Goal: Transaction & Acquisition: Purchase product/service

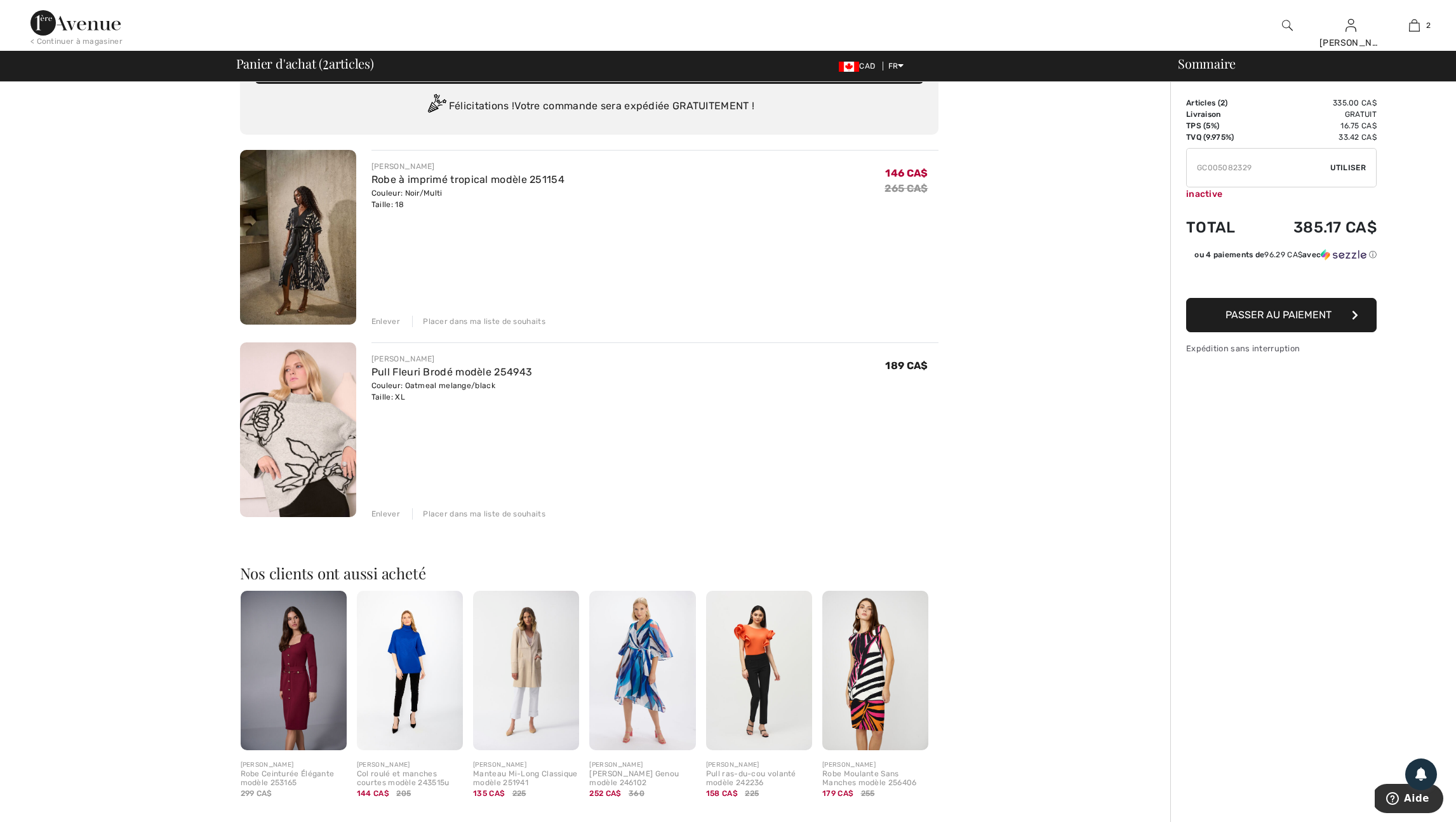
scroll to position [39, 0]
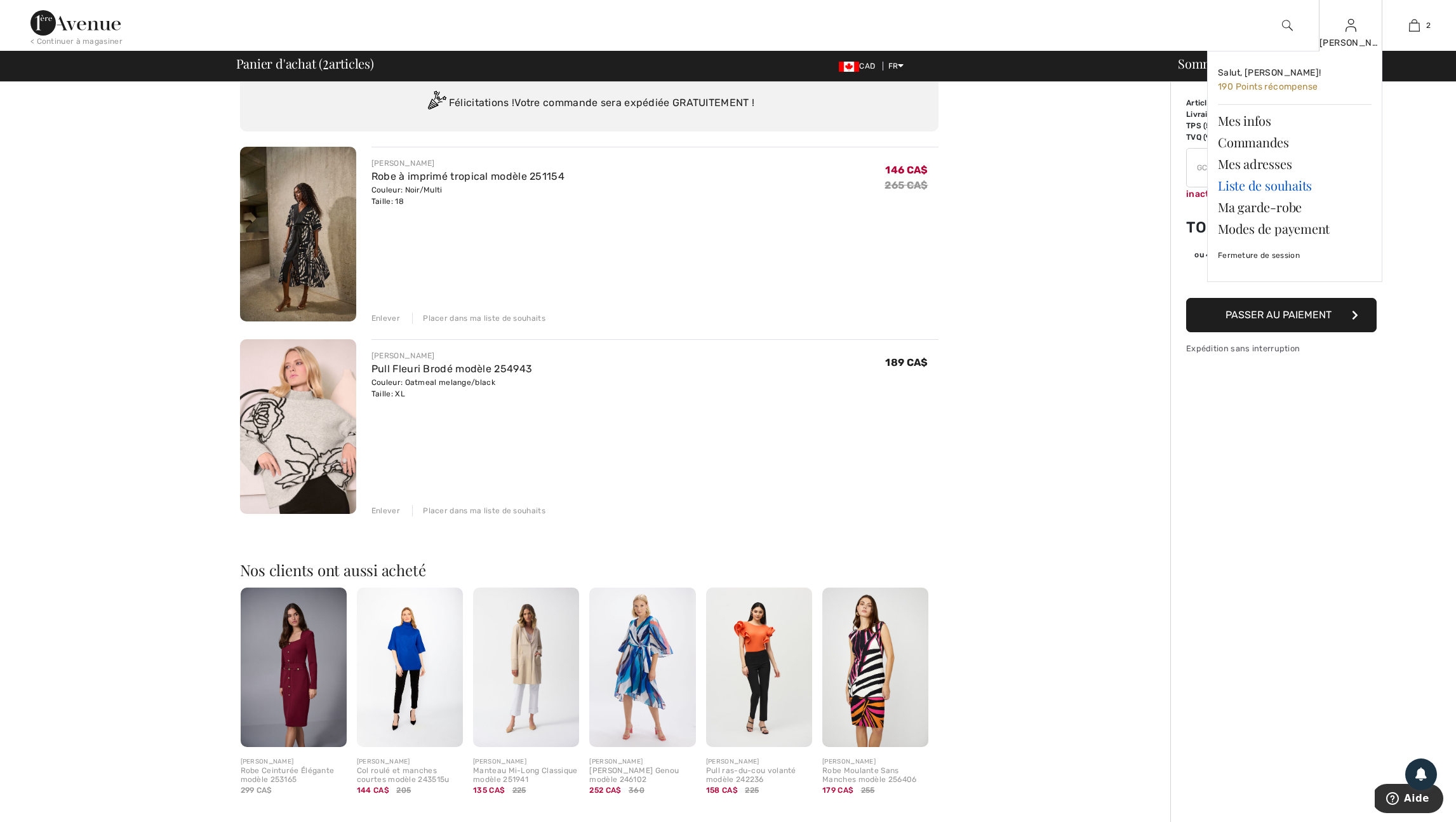
click at [1254, 187] on link "Liste de souhaits" at bounding box center [1295, 186] width 154 height 22
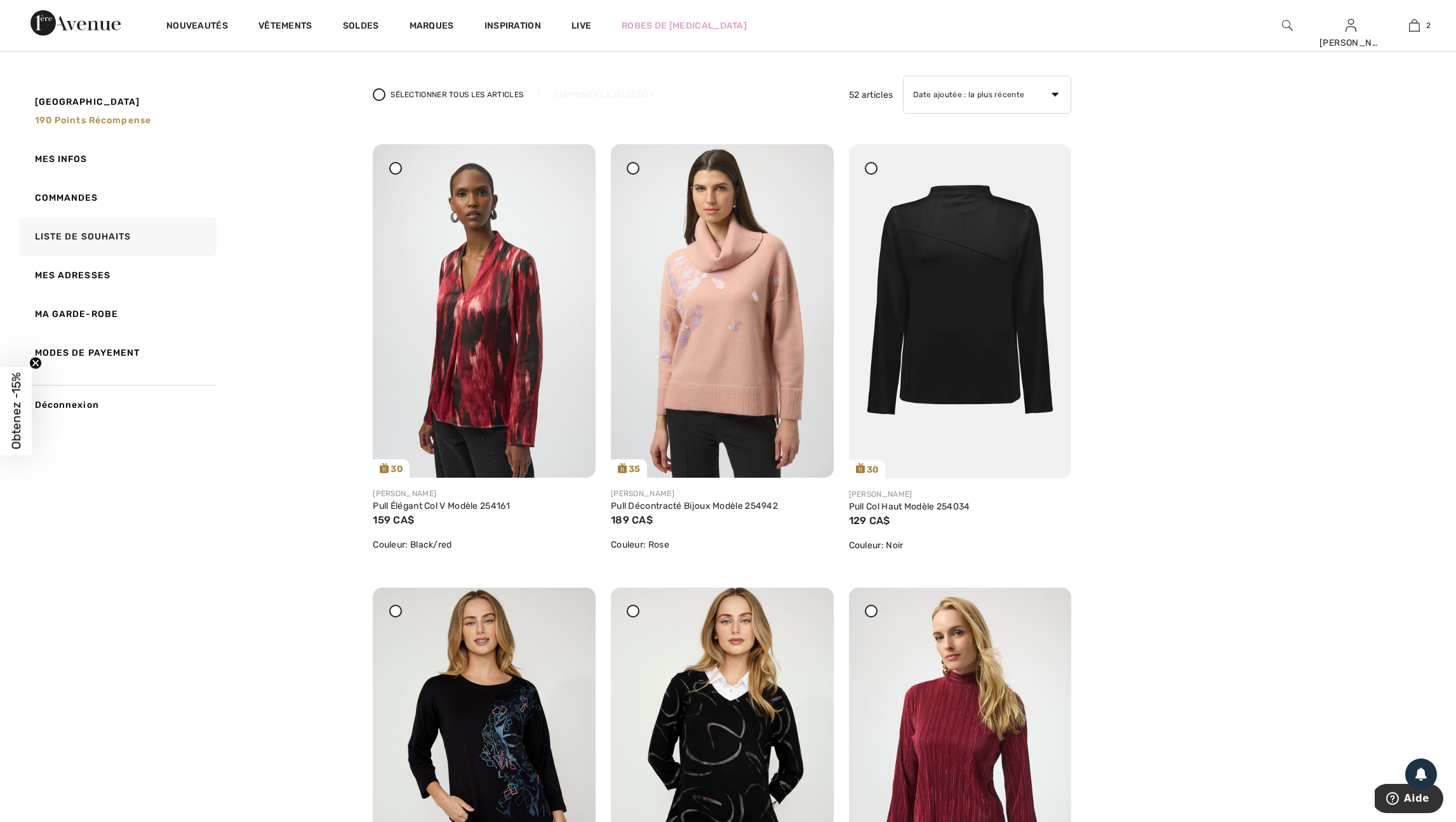
scroll to position [83, 0]
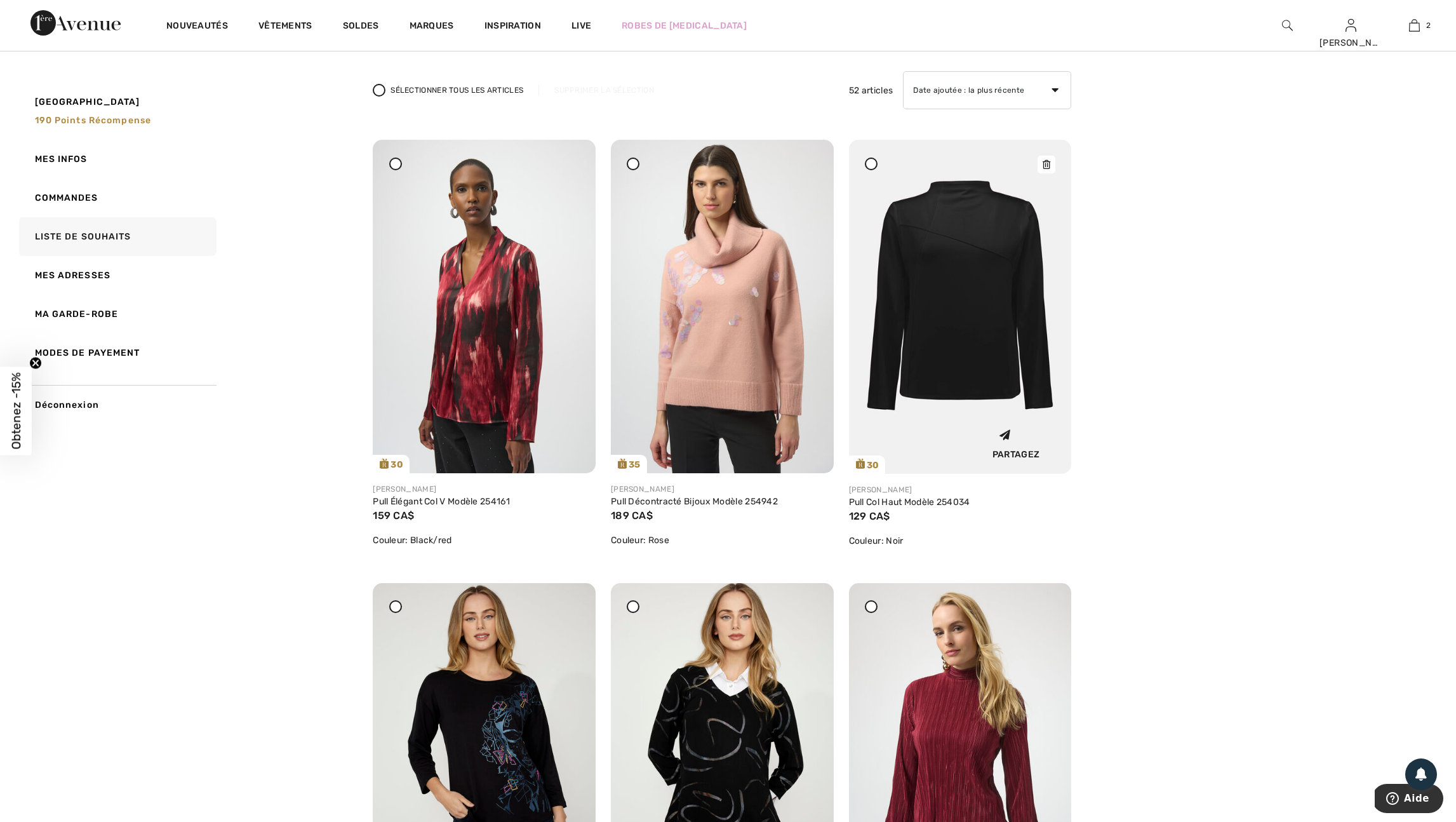
click at [947, 313] on img at bounding box center [961, 307] width 223 height 335
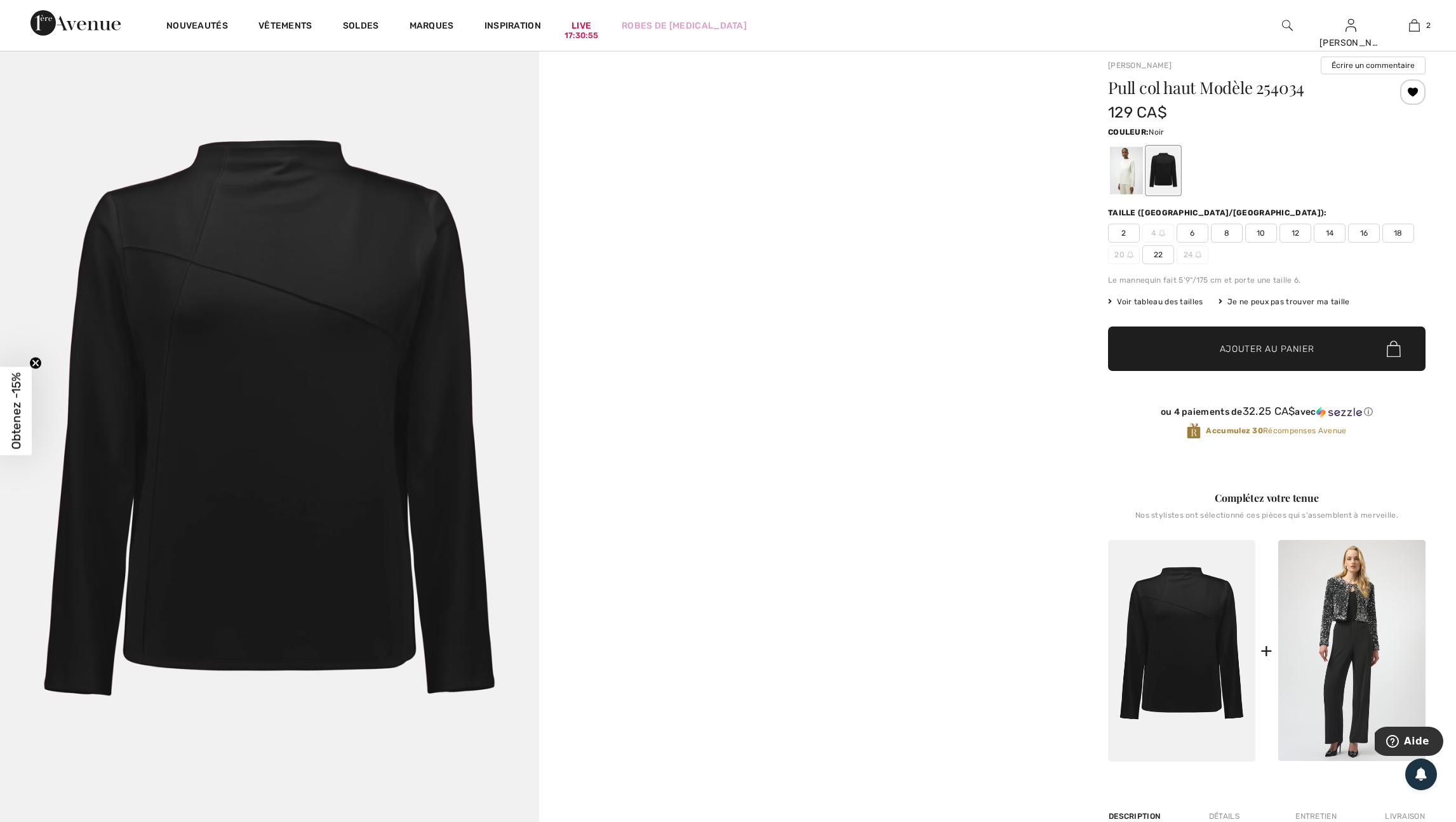
scroll to position [47, 0]
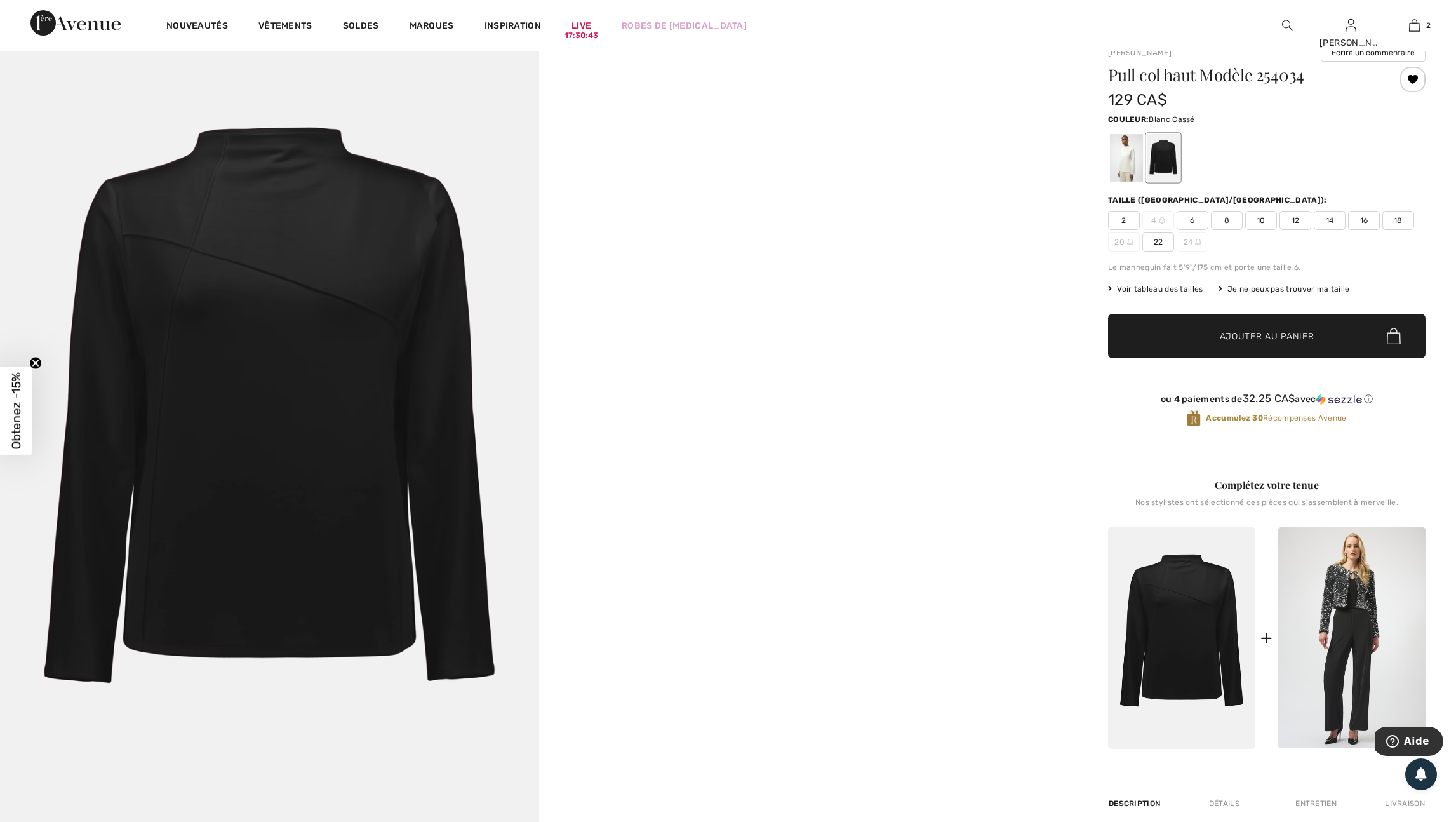
click at [1136, 162] on div at bounding box center [1126, 158] width 33 height 47
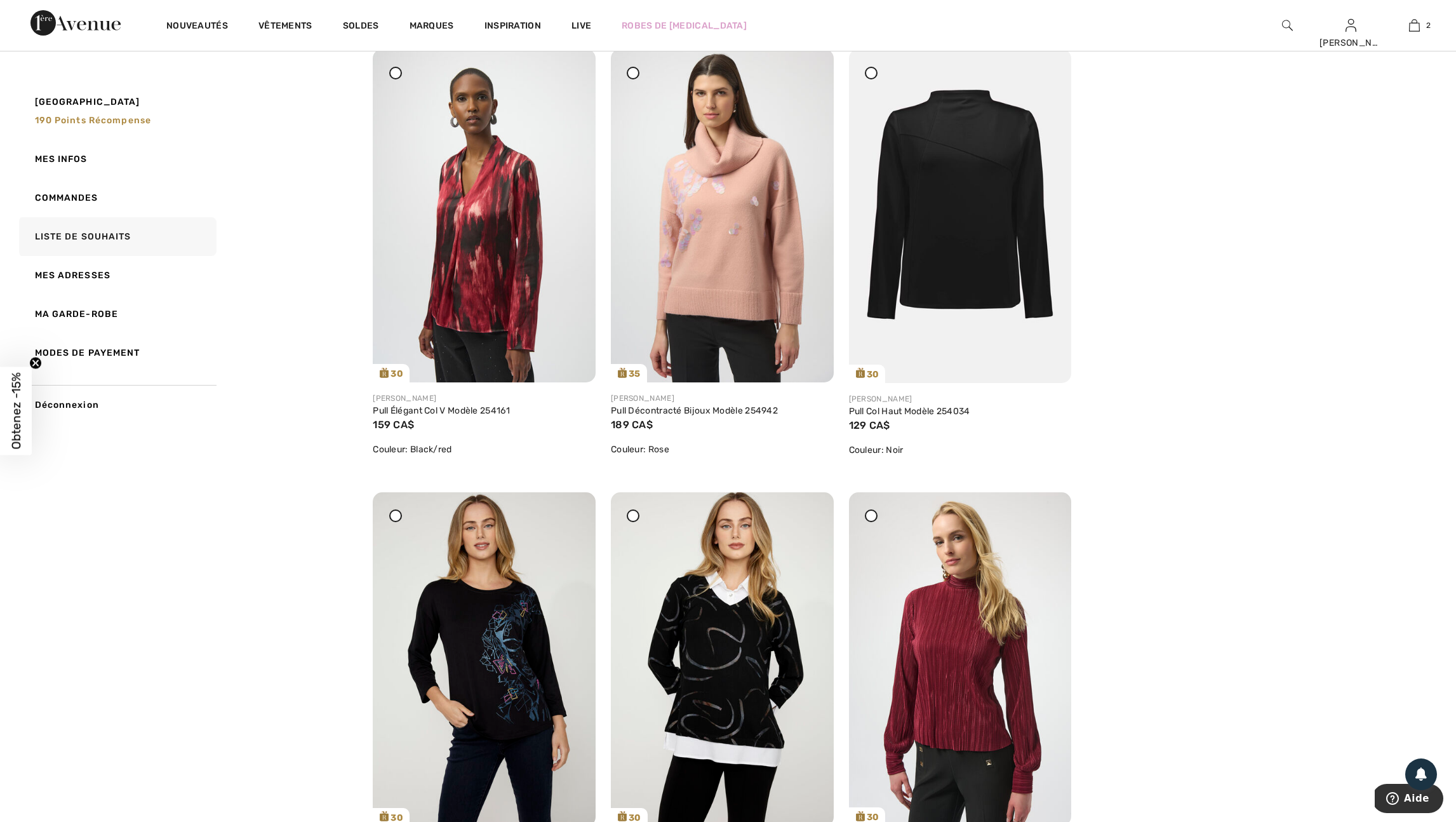
scroll to position [174, 0]
click at [487, 283] on img at bounding box center [484, 216] width 223 height 334
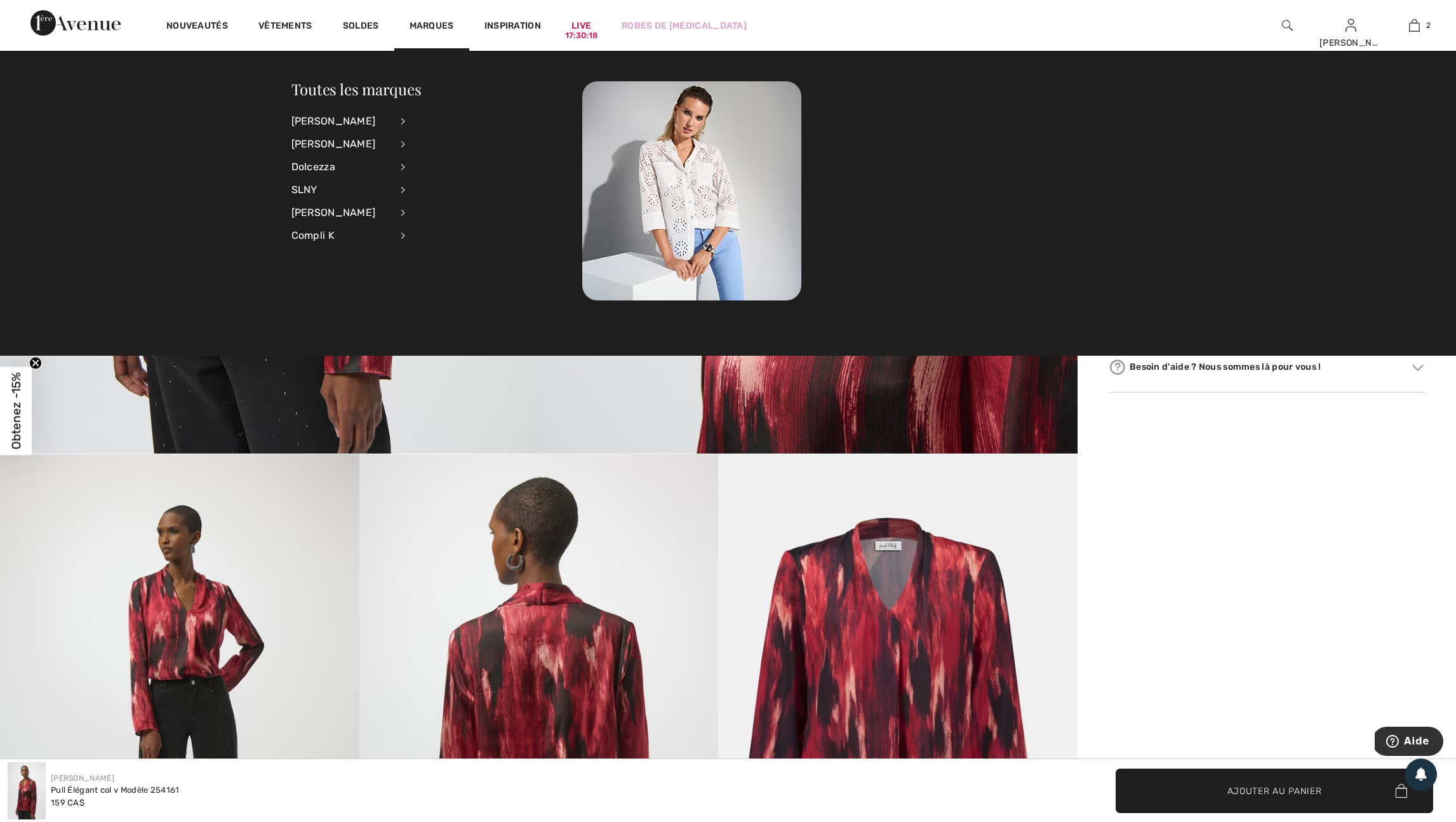
scroll to position [405, 0]
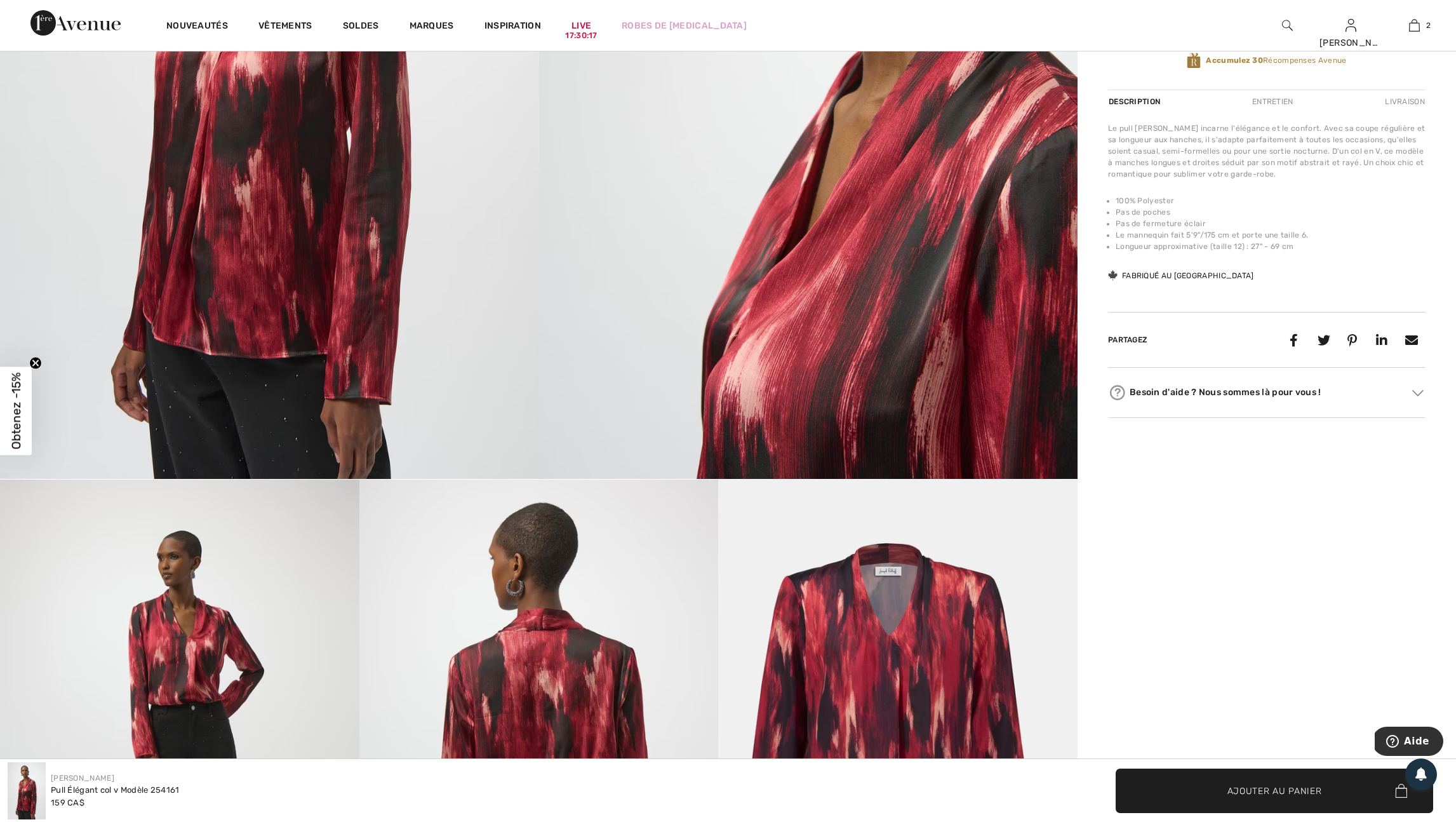
click at [571, 398] on img at bounding box center [809, 75] width 540 height 808
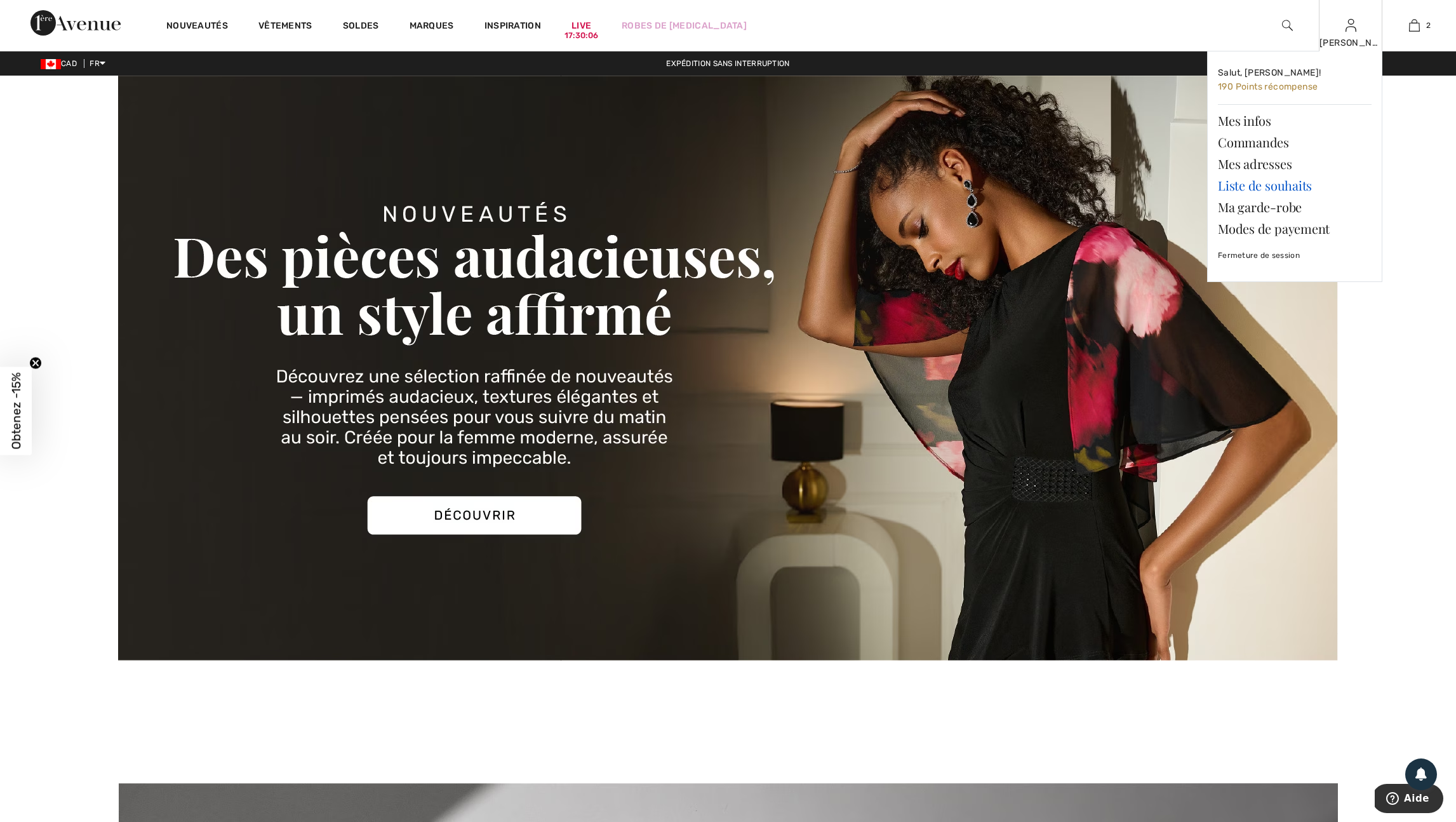
click at [1261, 188] on link "Liste de souhaits" at bounding box center [1295, 186] width 154 height 22
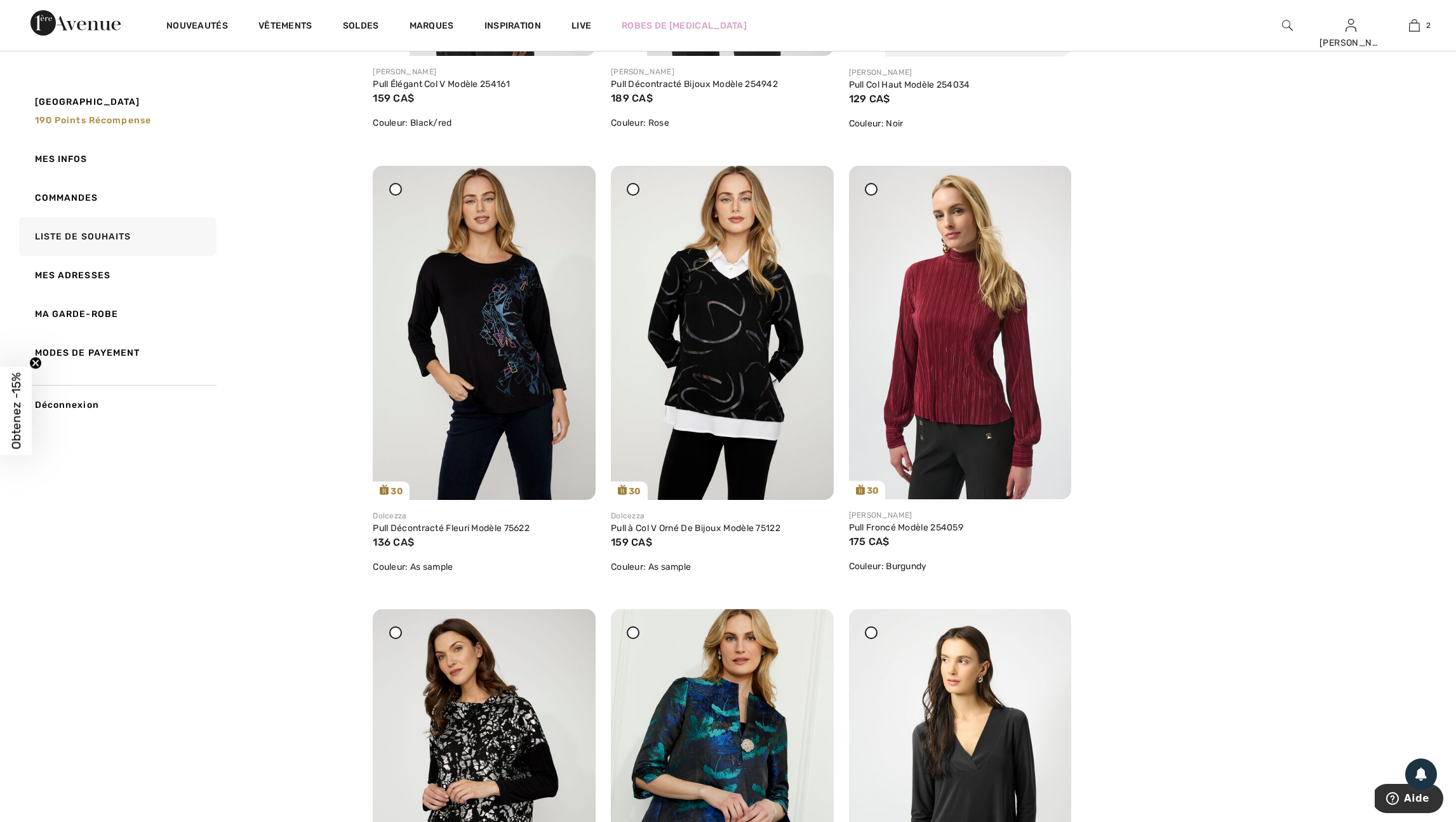
scroll to position [519, 0]
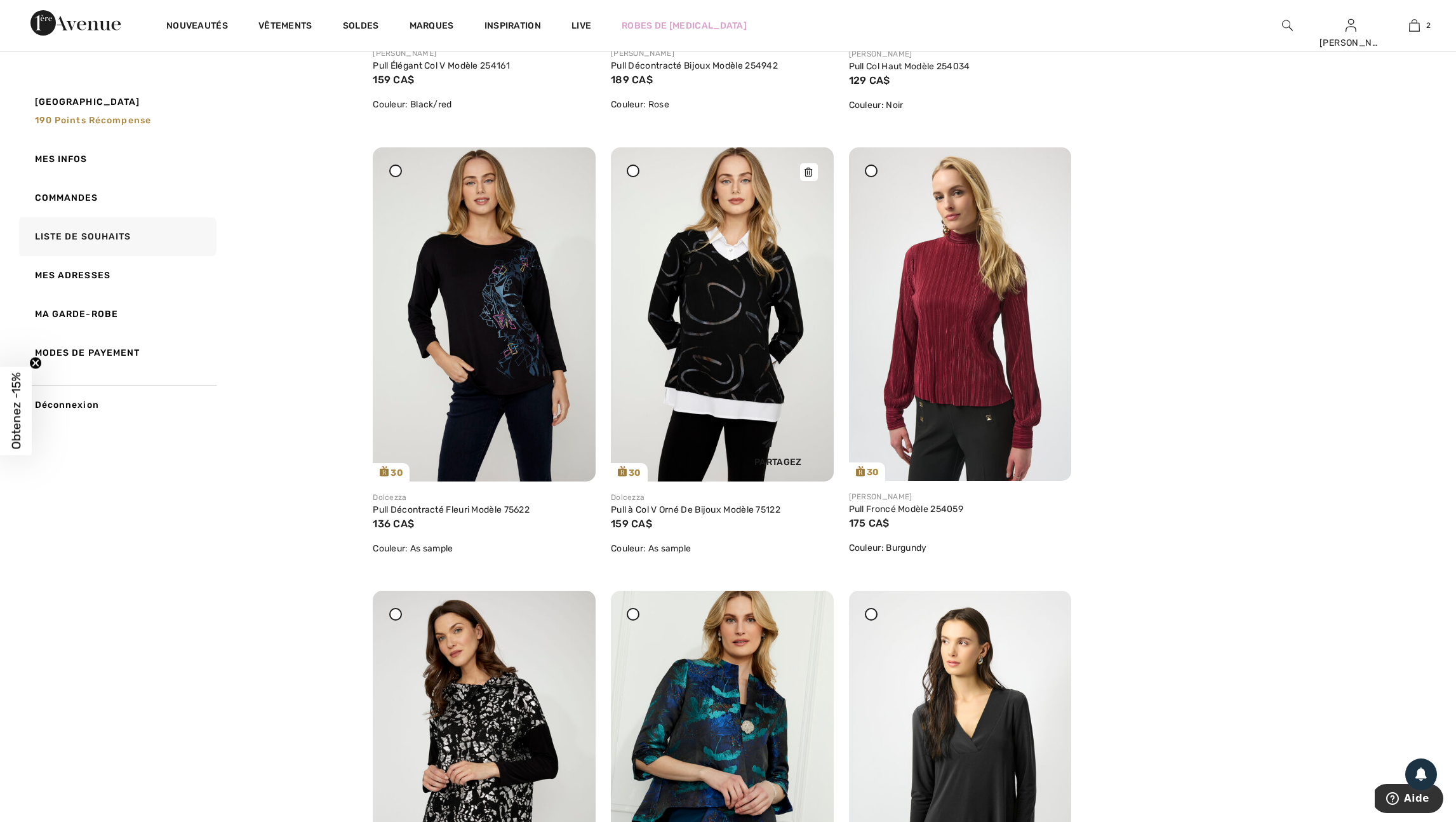
click at [808, 177] on icon at bounding box center [809, 172] width 8 height 9
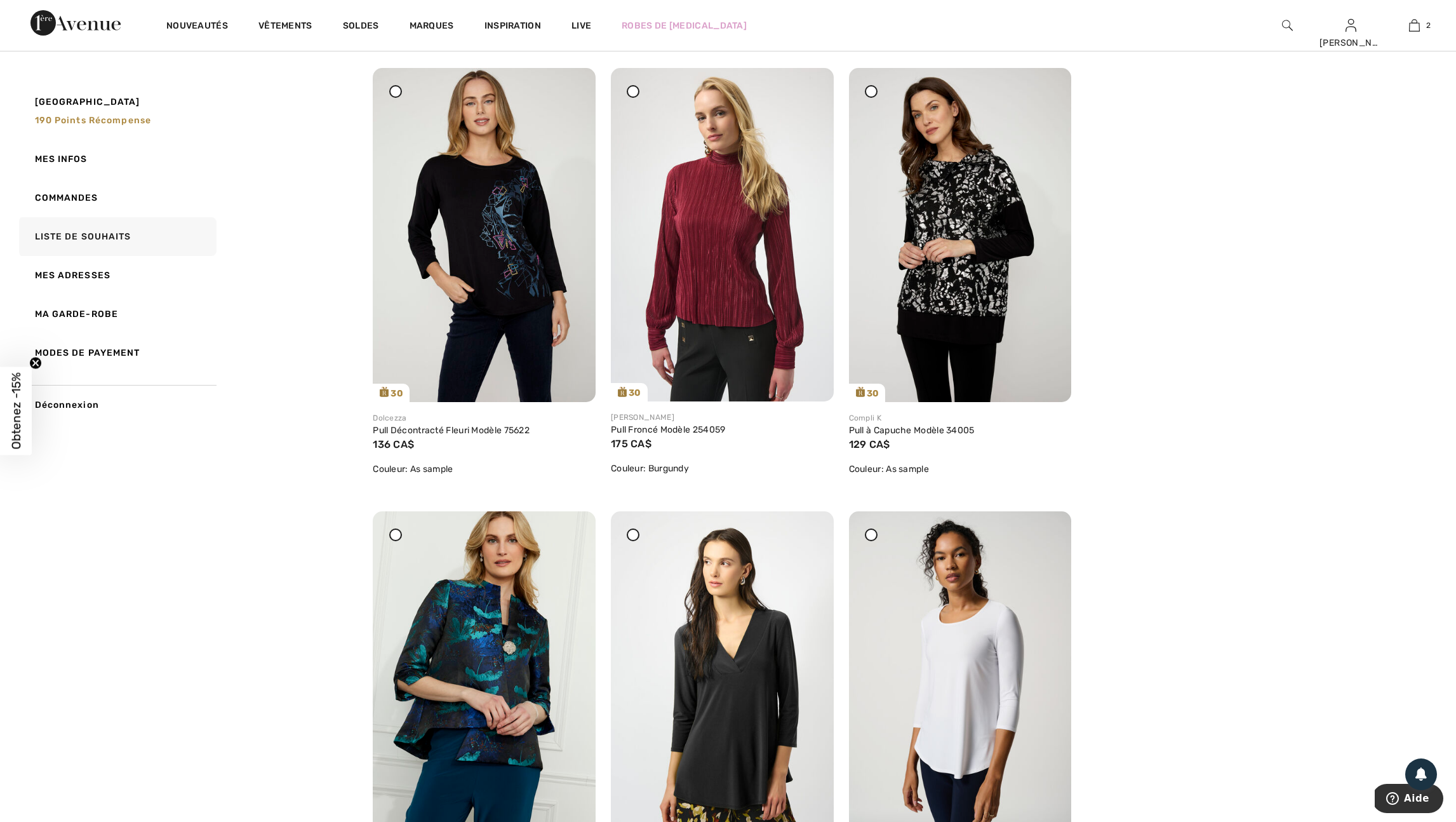
scroll to position [597, 0]
click at [573, 99] on icon at bounding box center [571, 94] width 8 height 9
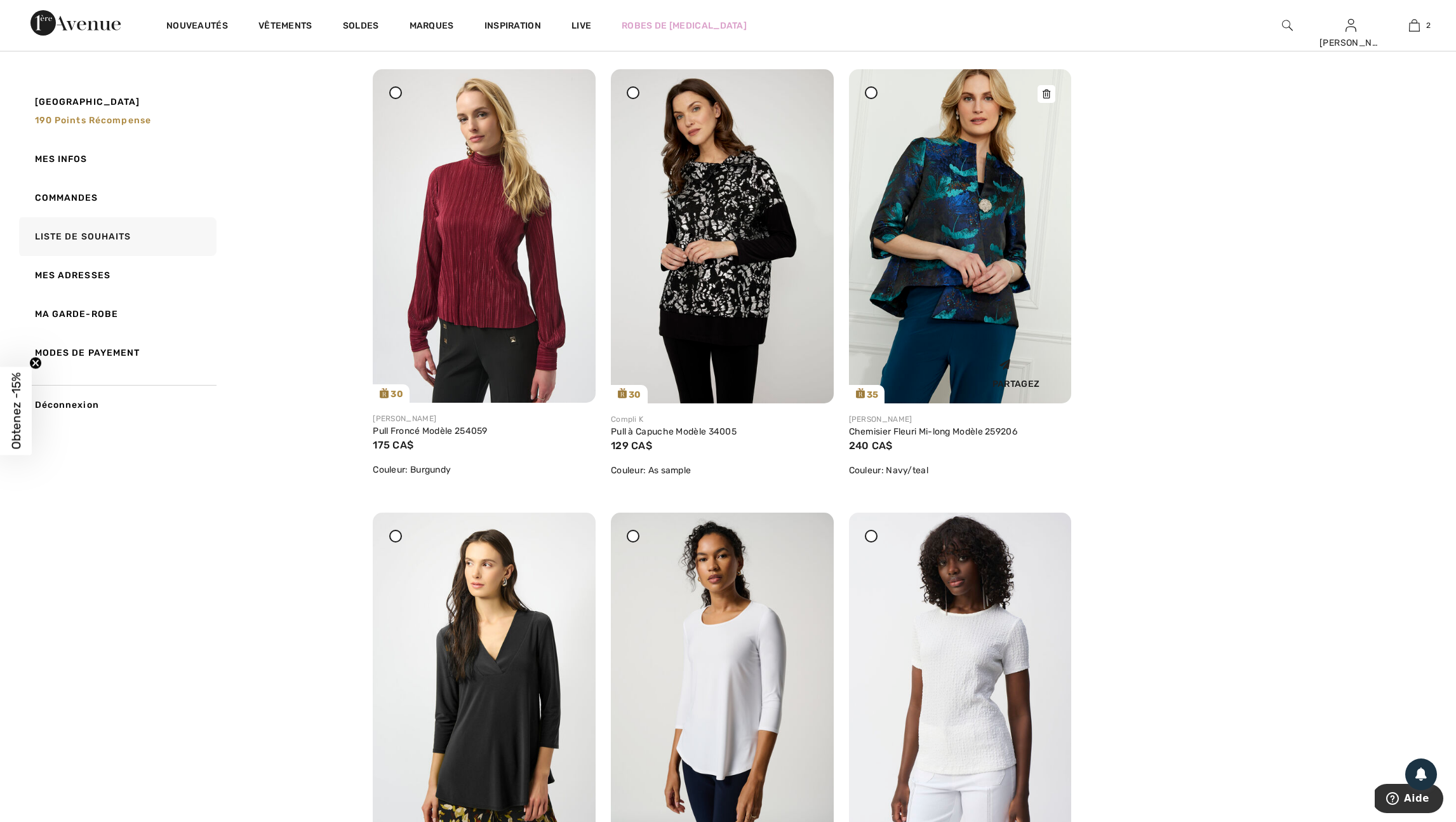
click at [1046, 99] on icon at bounding box center [1047, 94] width 8 height 9
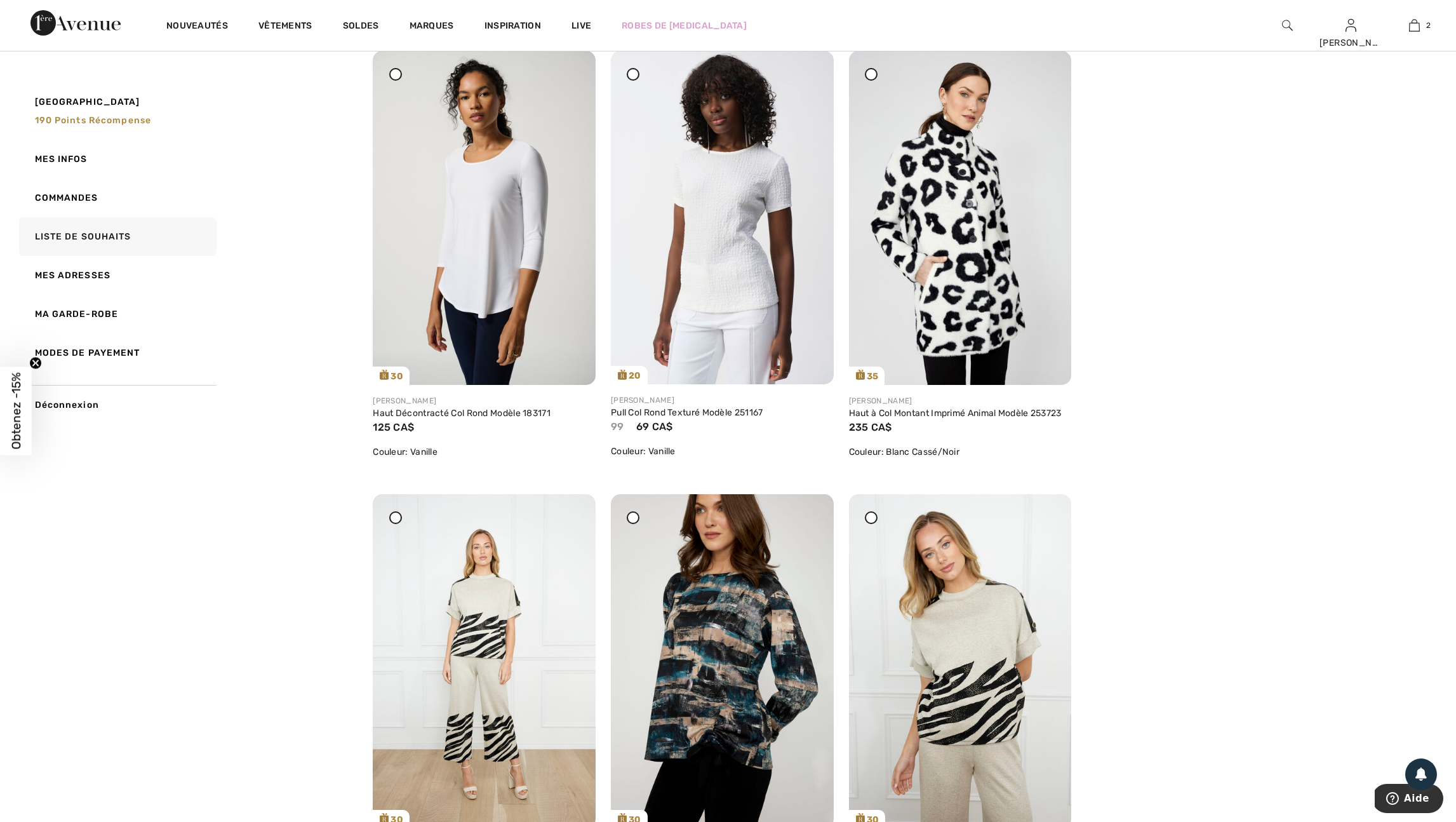
scroll to position [1068, 0]
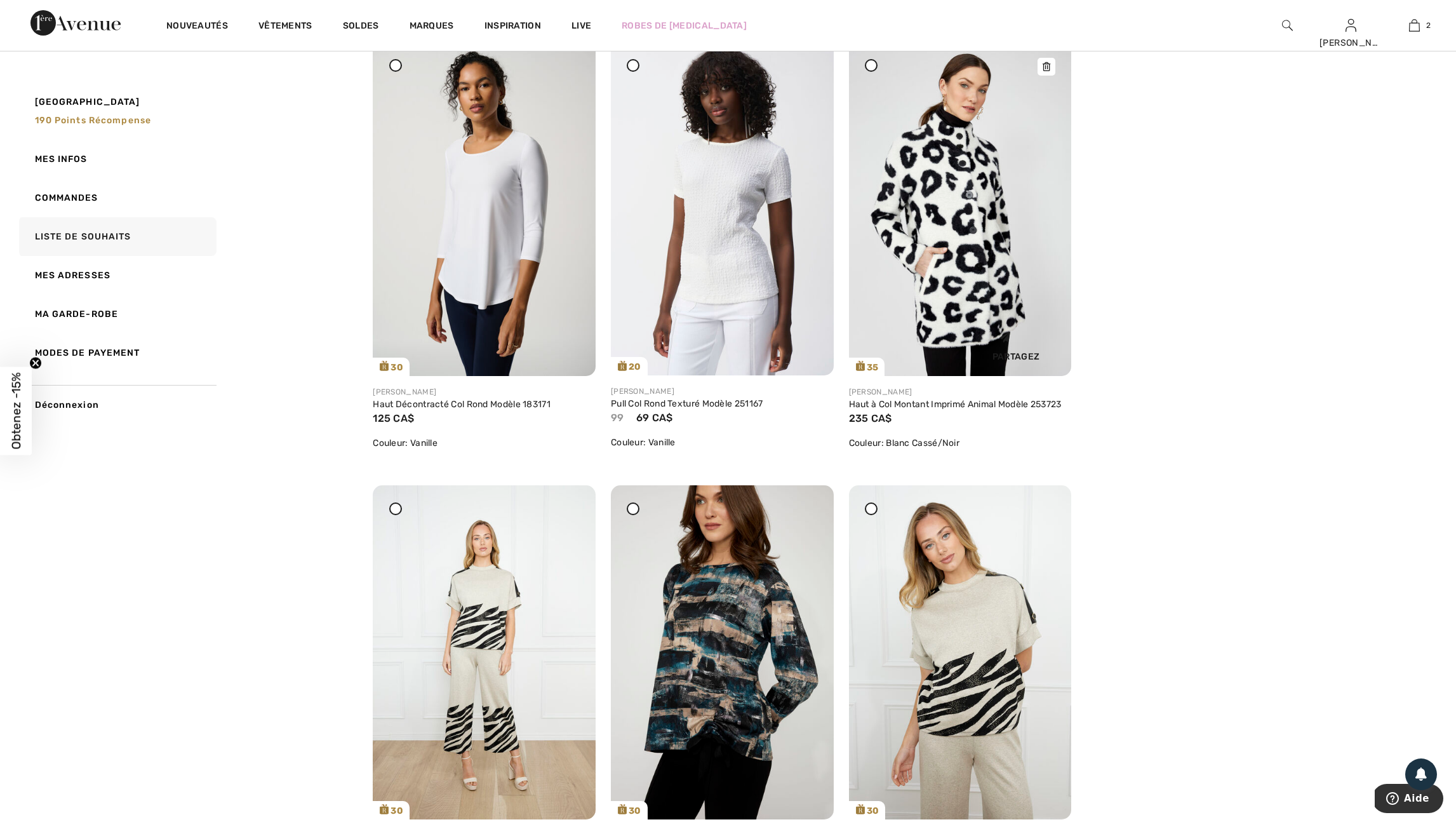
click at [1046, 71] on icon at bounding box center [1047, 66] width 8 height 9
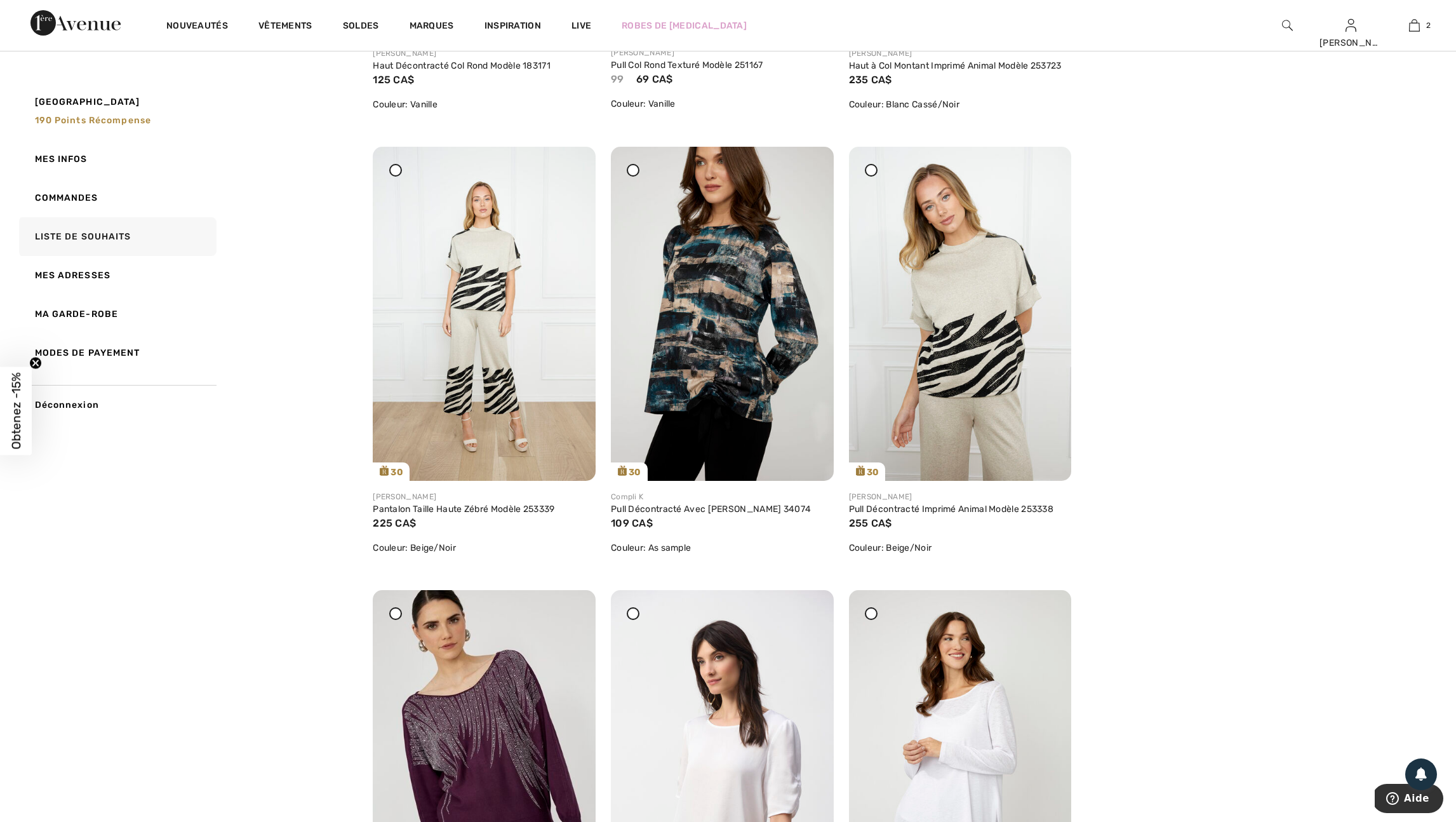
scroll to position [1409, 0]
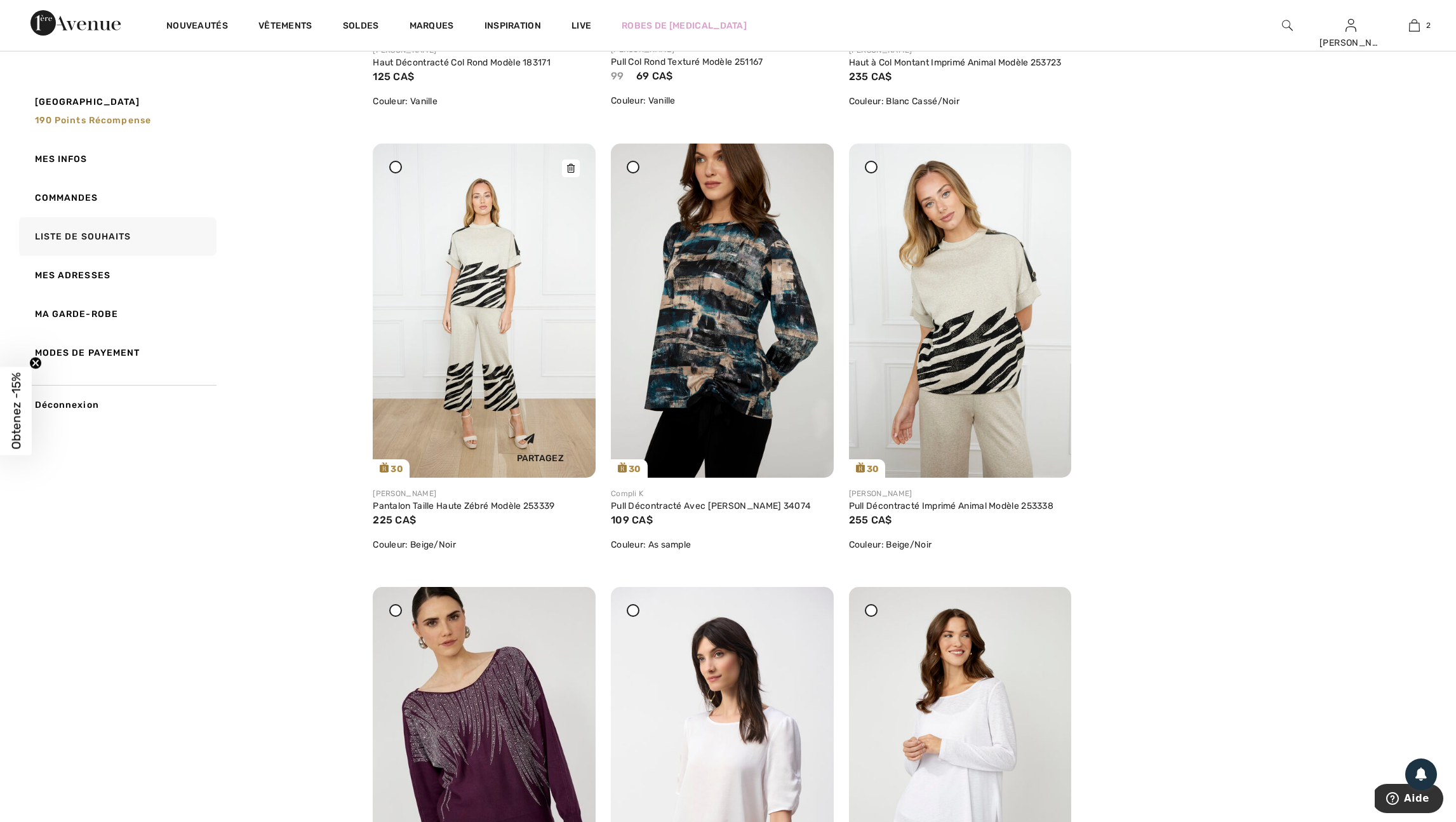
click at [570, 173] on icon at bounding box center [571, 168] width 8 height 9
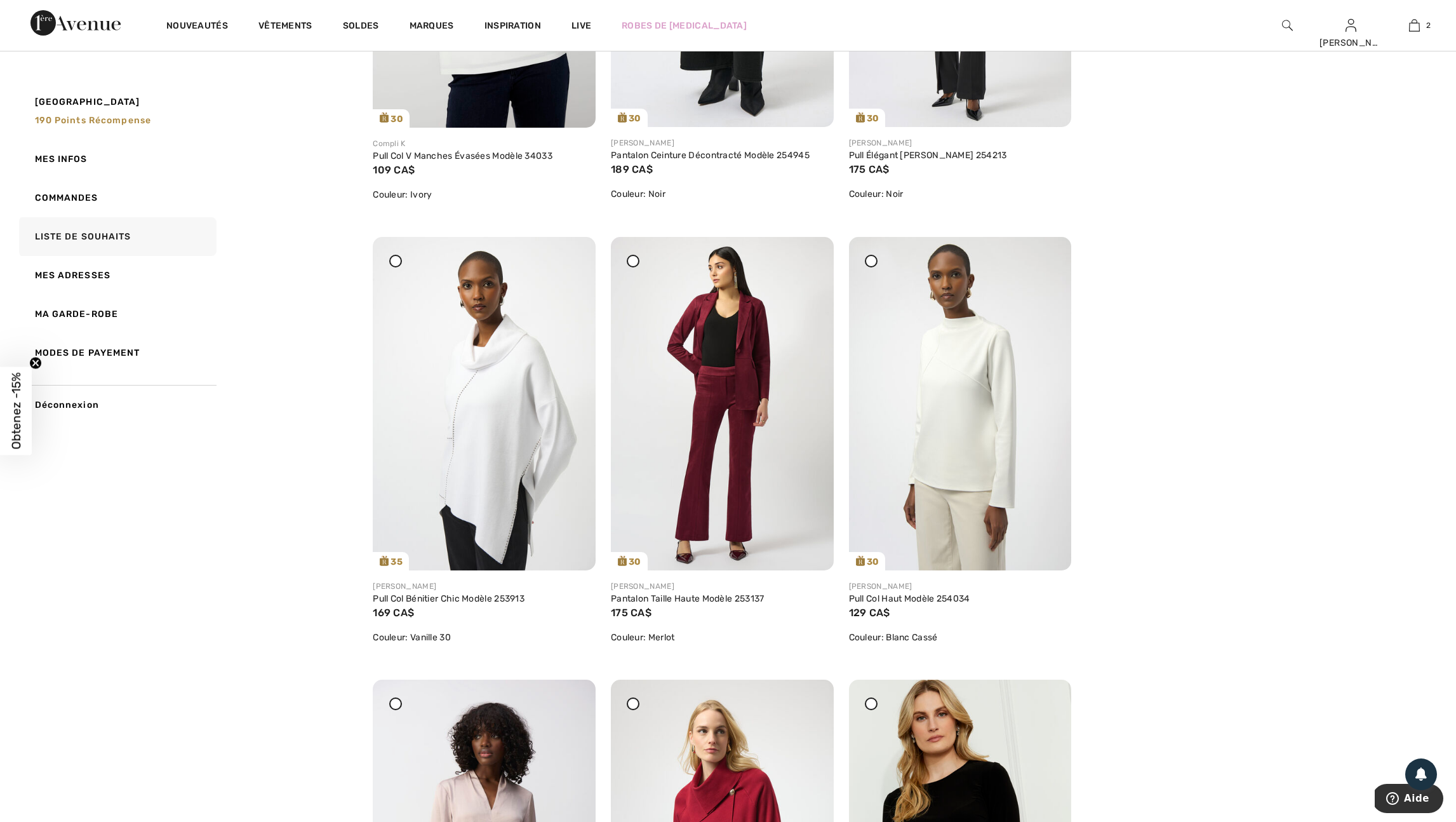
scroll to position [2655, 0]
click at [728, 466] on img at bounding box center [722, 405] width 223 height 334
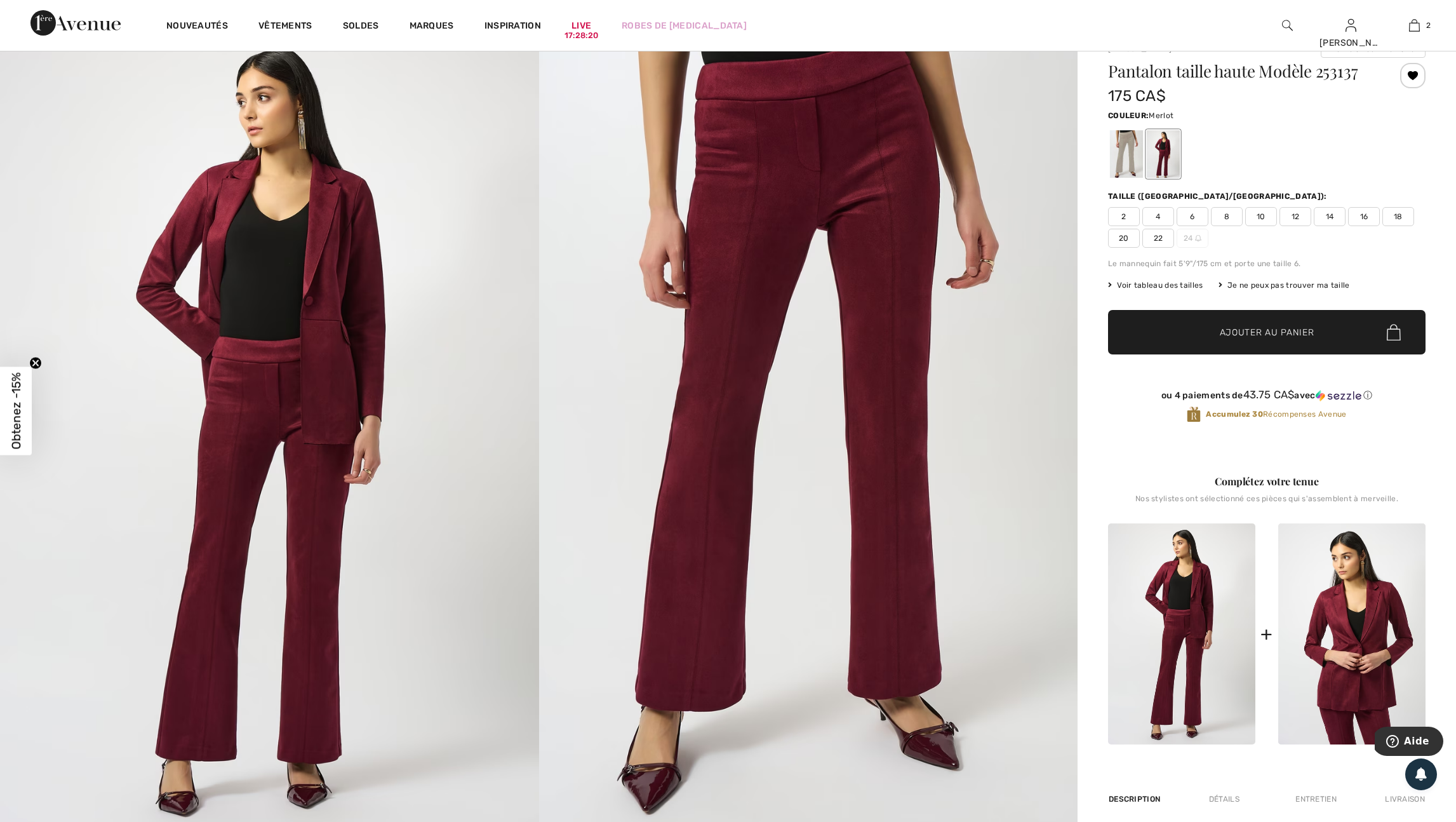
scroll to position [60, 0]
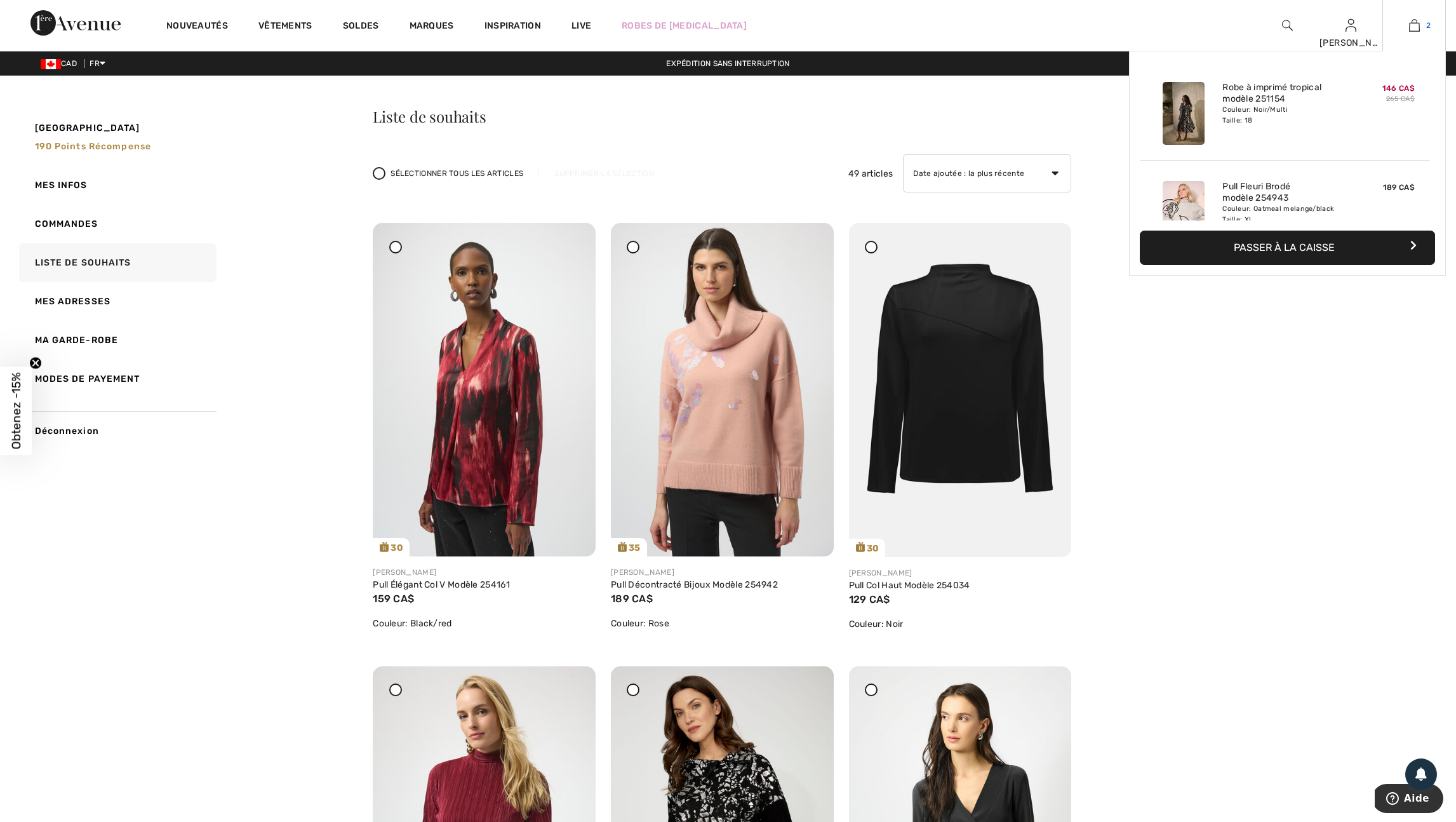
scroll to position [1, 0]
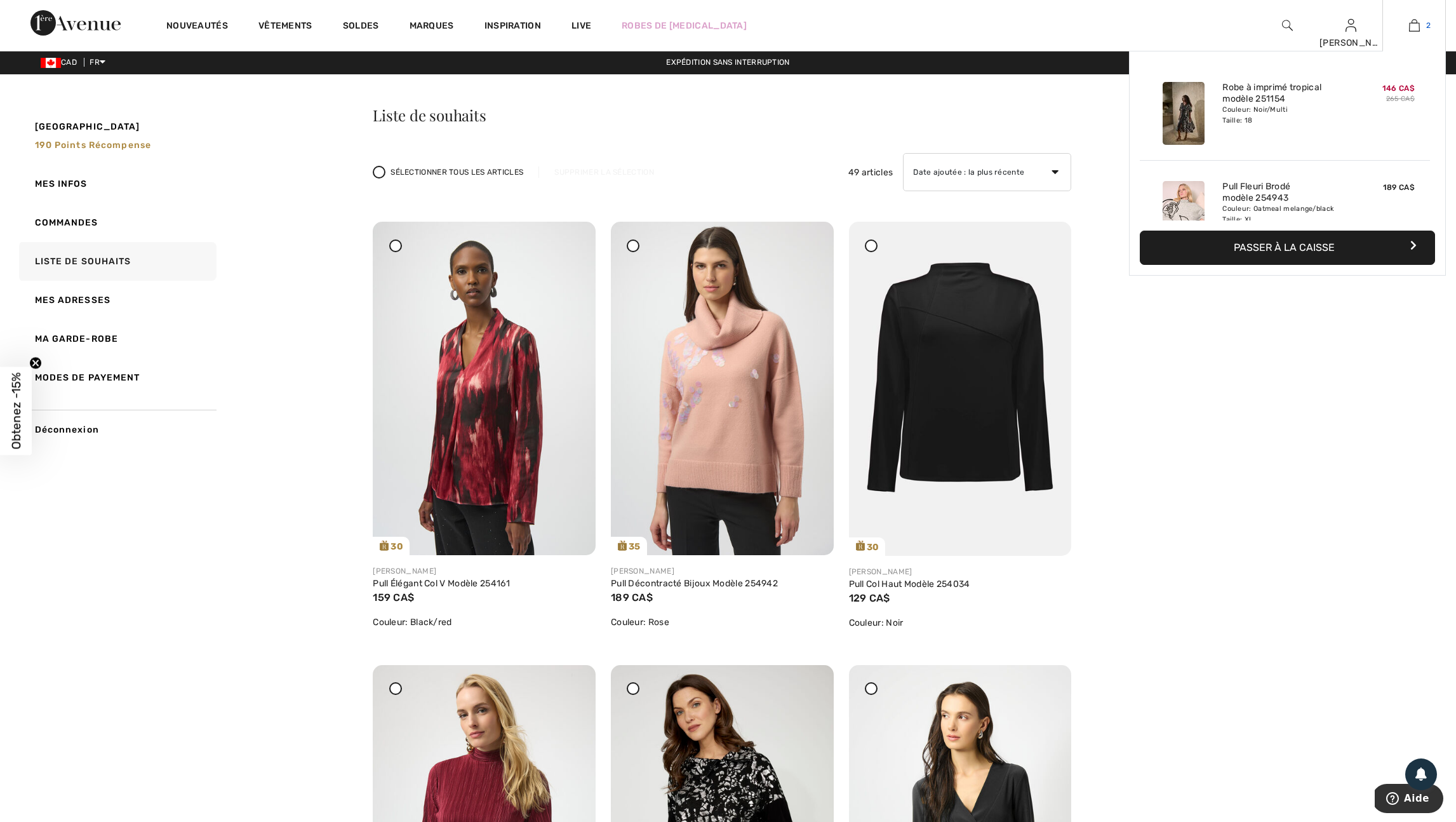
click at [1416, 29] on img at bounding box center [1414, 25] width 11 height 15
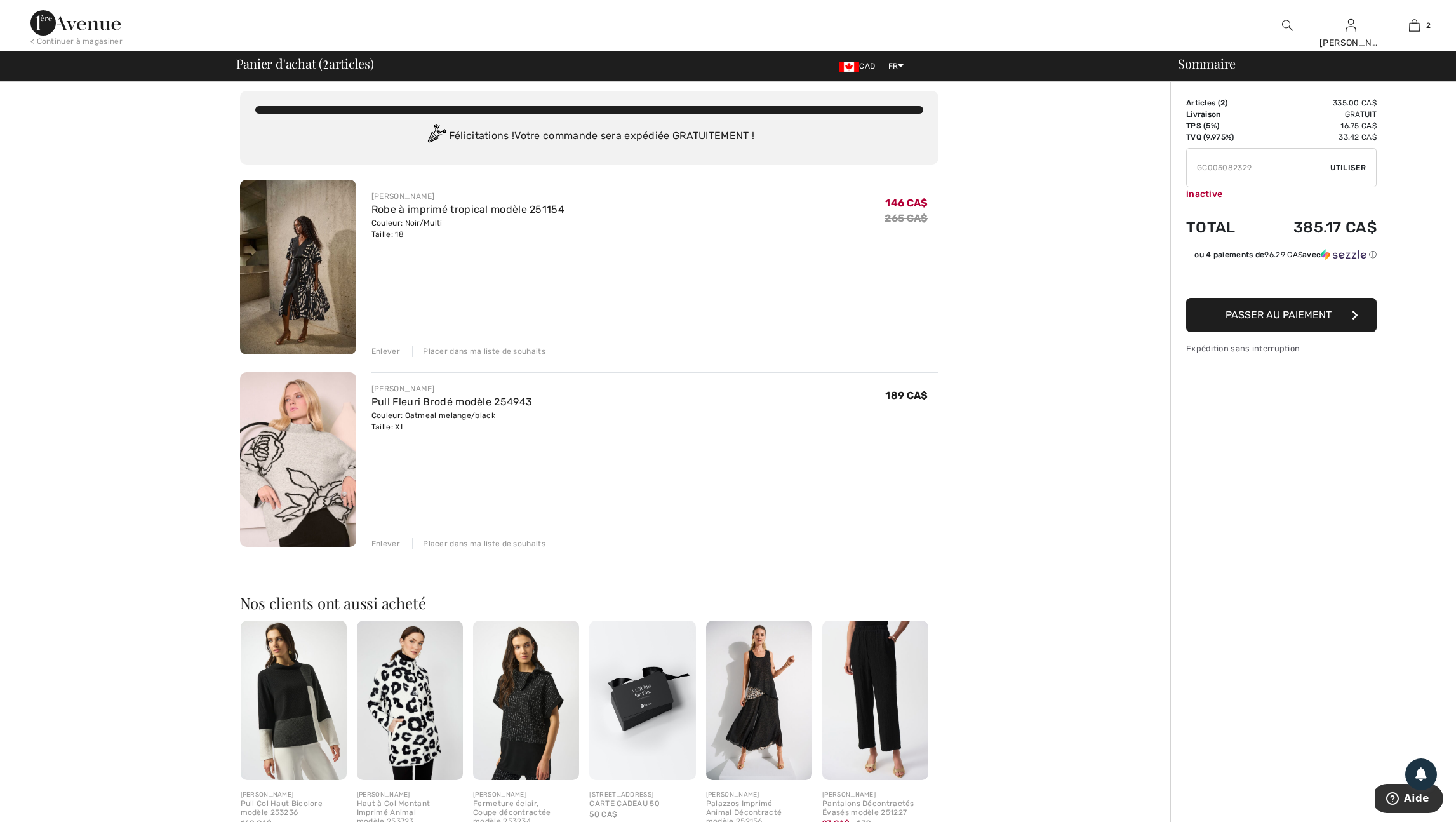
scroll to position [5, 0]
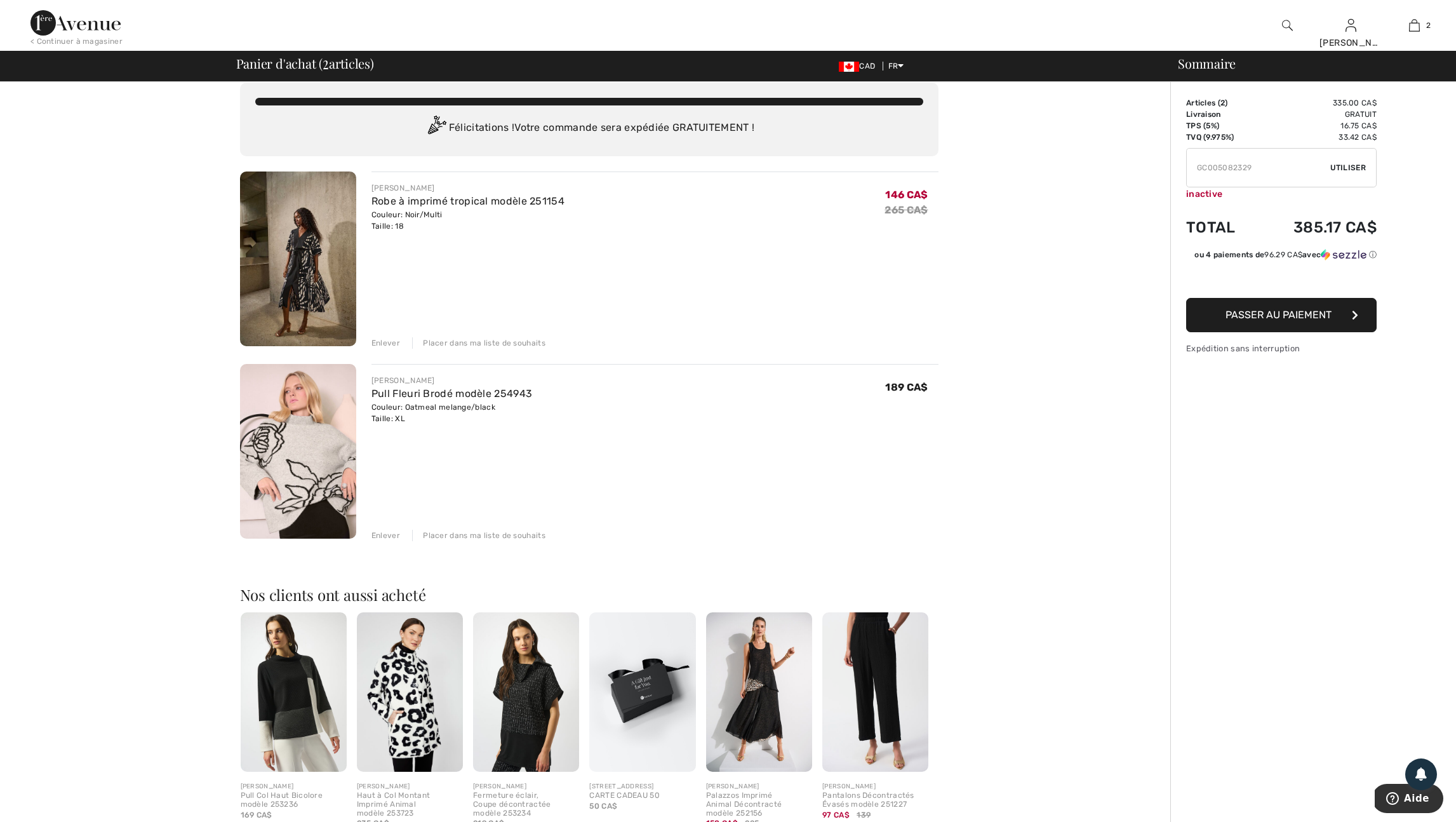
click at [308, 486] on img at bounding box center [298, 451] width 116 height 175
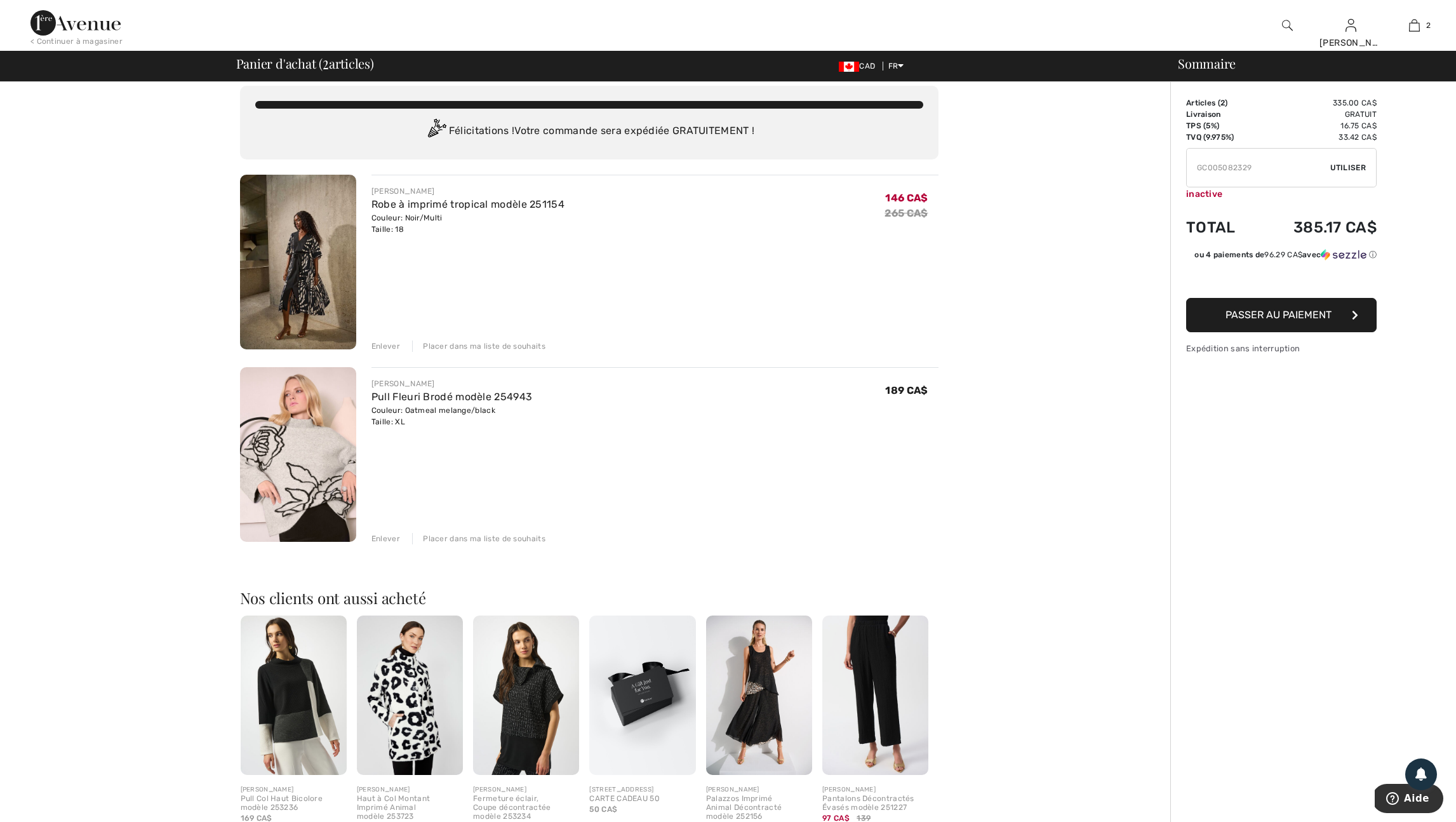
scroll to position [11, 0]
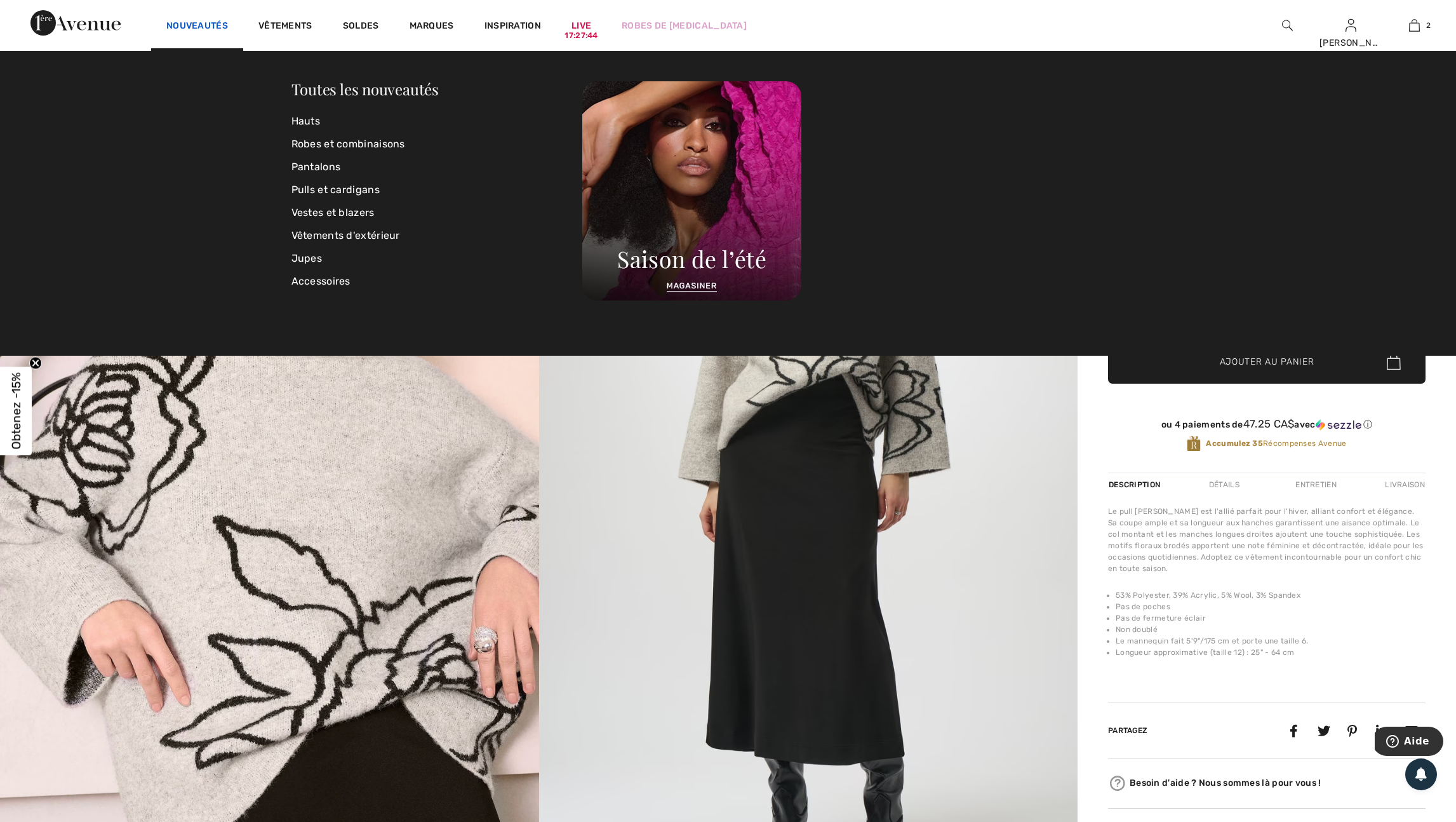
click at [212, 26] on link "Nouveautés" at bounding box center [197, 28] width 61 height 14
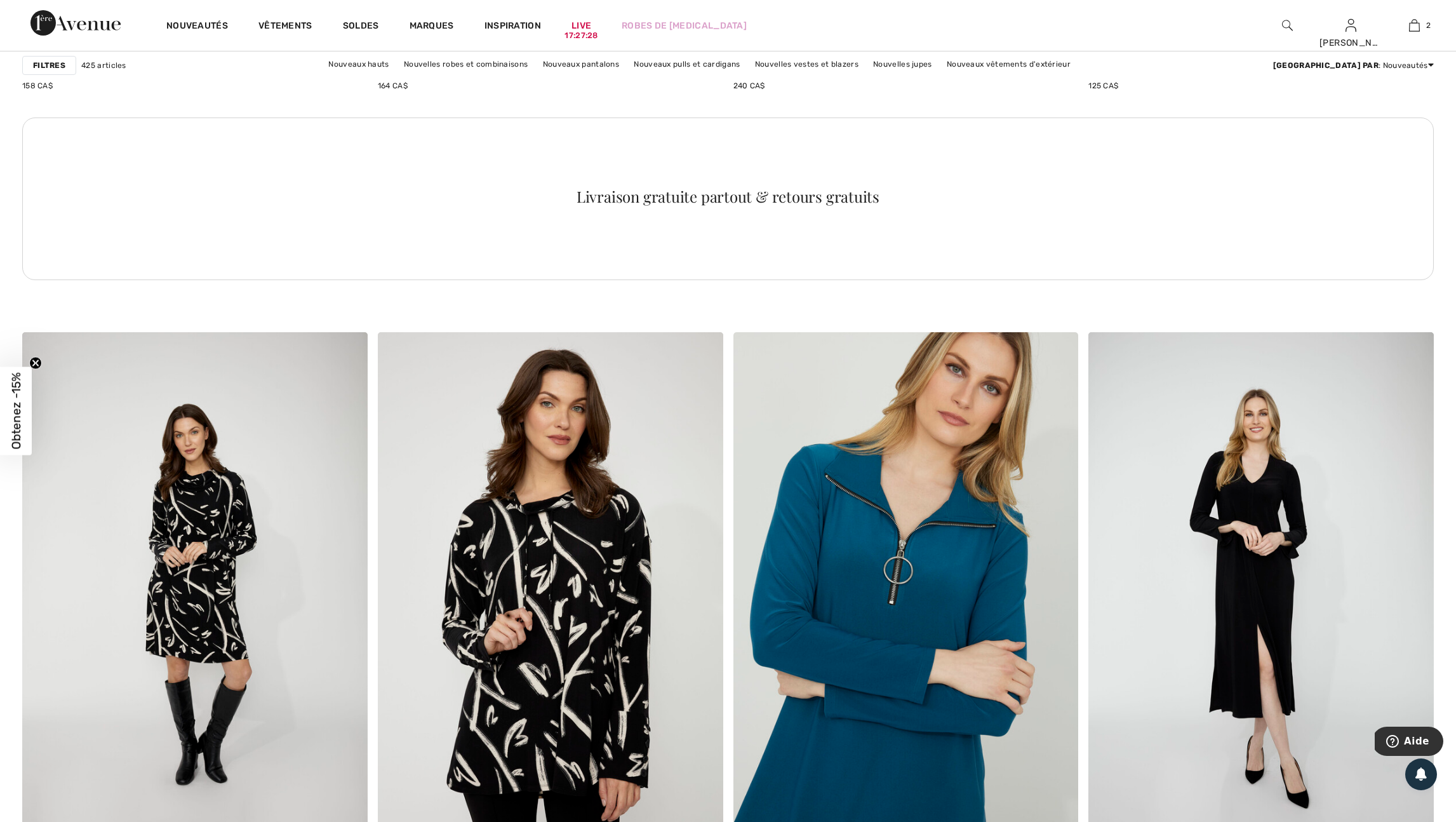
scroll to position [2293, 0]
